Goal: Information Seeking & Learning: Learn about a topic

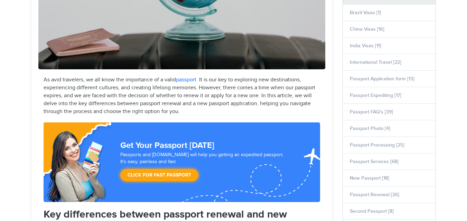
select select "**********"
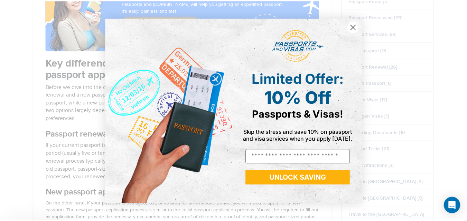
scroll to position [415, 0]
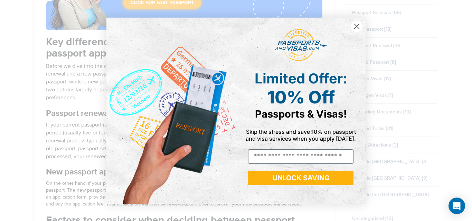
click at [356, 25] on icon "Close dialog" at bounding box center [357, 26] width 5 height 5
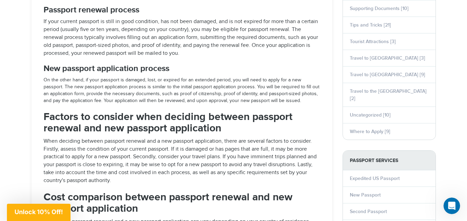
scroll to position [553, 0]
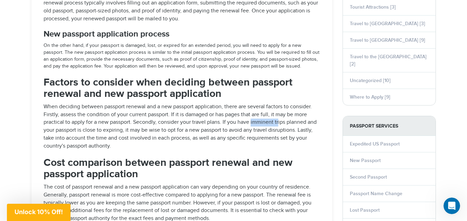
drag, startPoint x: 251, startPoint y: 121, endPoint x: 279, endPoint y: 121, distance: 28.0
click at [279, 121] on p "When deciding between passport renewal and a new passport application, there ar…" at bounding box center [182, 126] width 276 height 47
click at [230, 123] on p "When deciding between passport renewal and a new passport application, there ar…" at bounding box center [182, 126] width 276 height 47
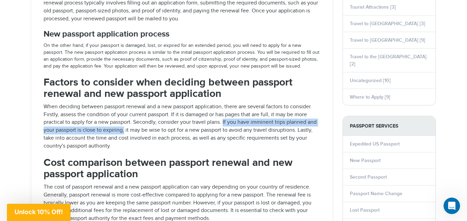
drag, startPoint x: 224, startPoint y: 122, endPoint x: 124, endPoint y: 133, distance: 99.7
click at [124, 133] on p "When deciding between passport renewal and a new passport application, there ar…" at bounding box center [182, 126] width 276 height 47
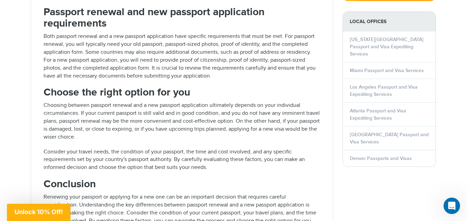
scroll to position [864, 0]
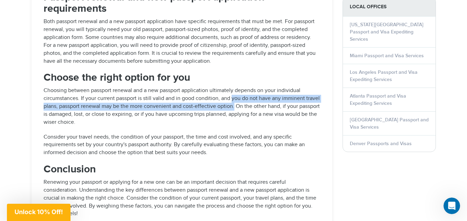
drag, startPoint x: 232, startPoint y: 107, endPoint x: 235, endPoint y: 112, distance: 5.9
click at [235, 112] on p "Choosing between passport renewal and a new passport application ultimately dep…" at bounding box center [182, 106] width 276 height 39
copy p "you do not have any imminent travel plans, passport renewal may be the more con…"
click at [235, 112] on p "Choosing between passport renewal and a new passport application ultimately dep…" at bounding box center [182, 106] width 276 height 39
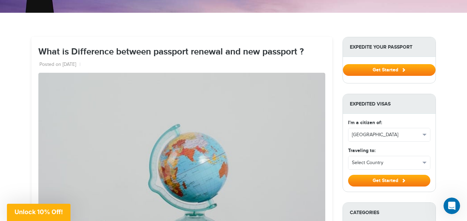
scroll to position [35, 0]
